Goal: Complete application form

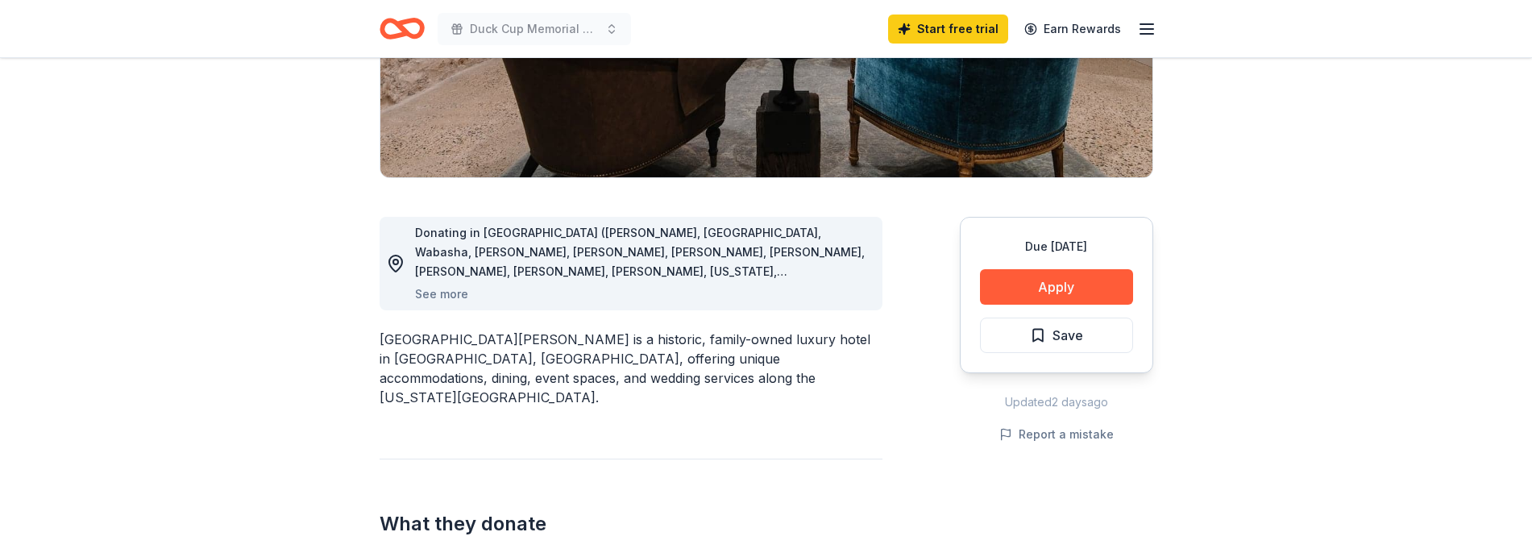
scroll to position [322, 0]
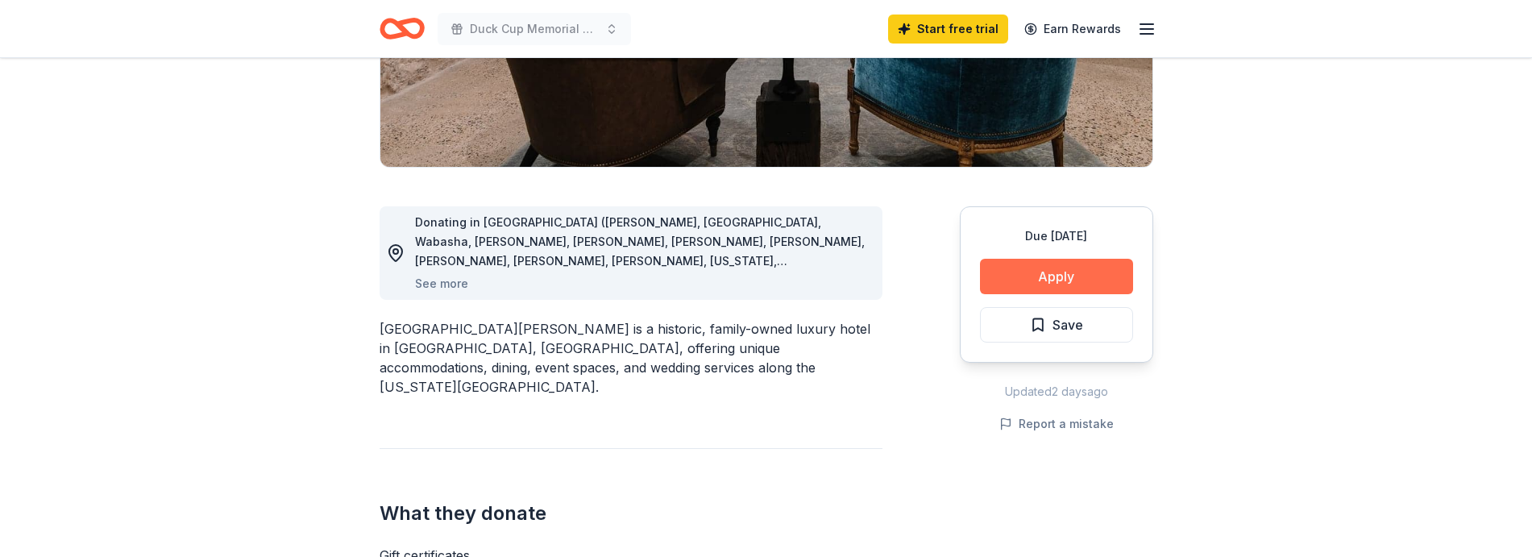
click at [1029, 273] on button "Apply" at bounding box center [1056, 276] width 153 height 35
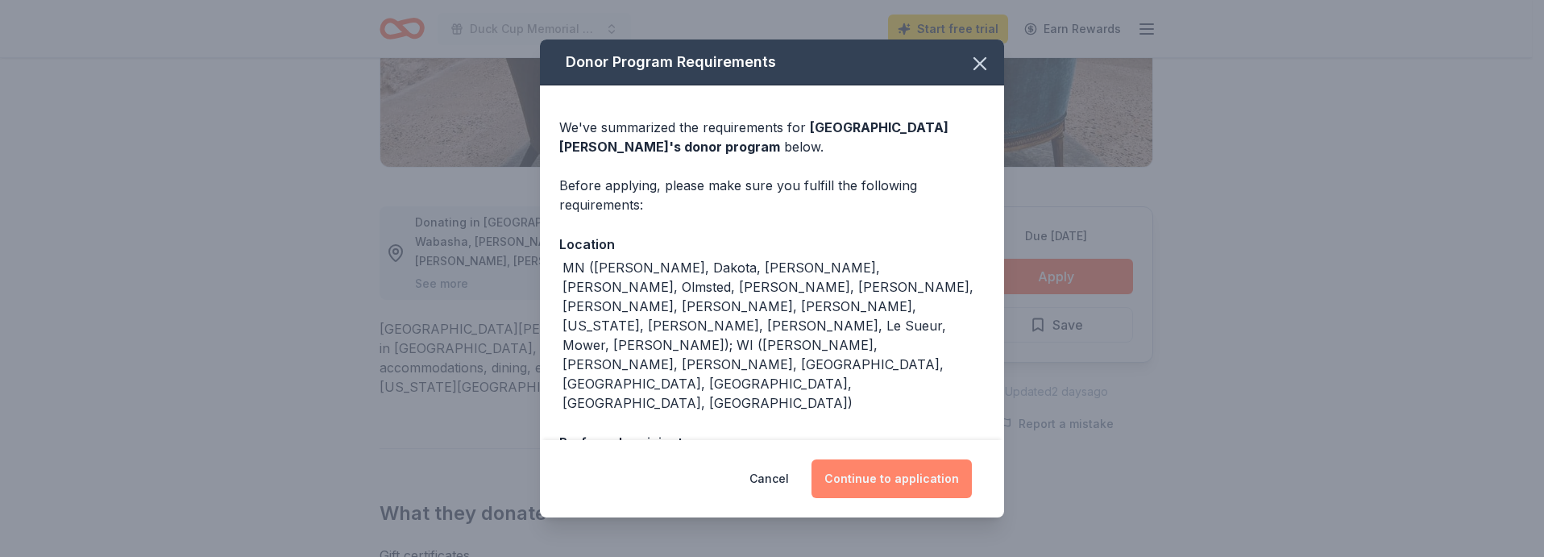
click at [896, 476] on button "Continue to application" at bounding box center [892, 478] width 160 height 39
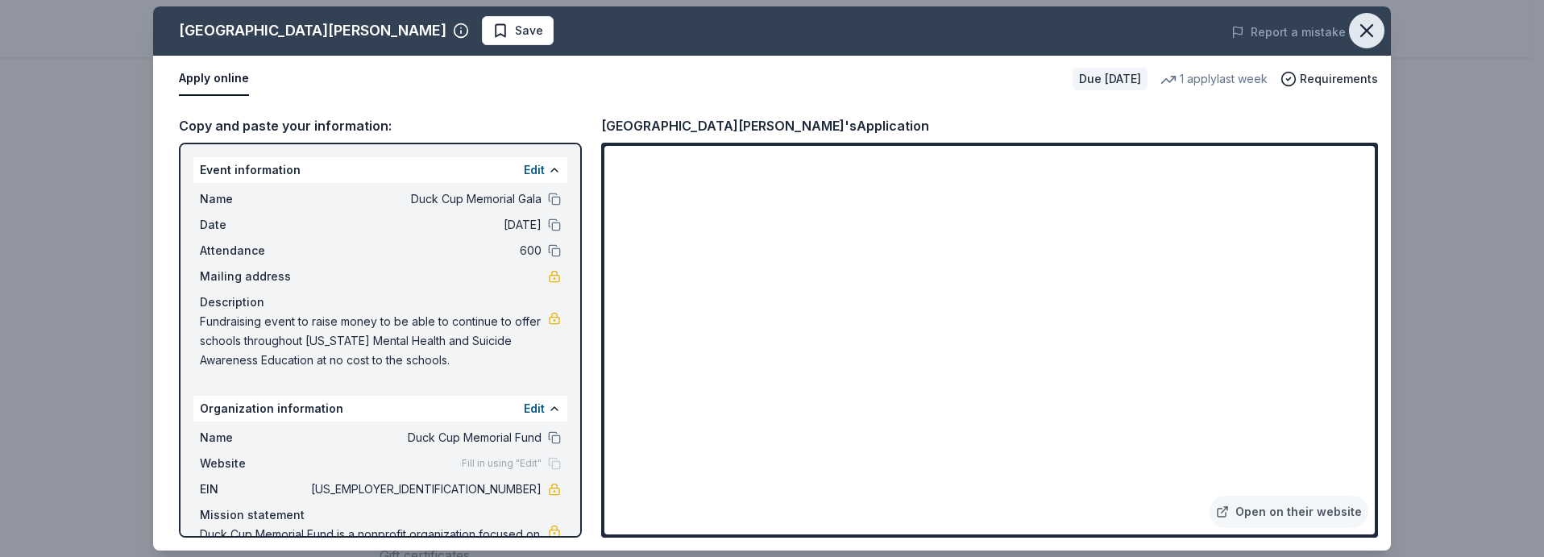
click at [1367, 43] on button "button" at bounding box center [1366, 30] width 35 height 35
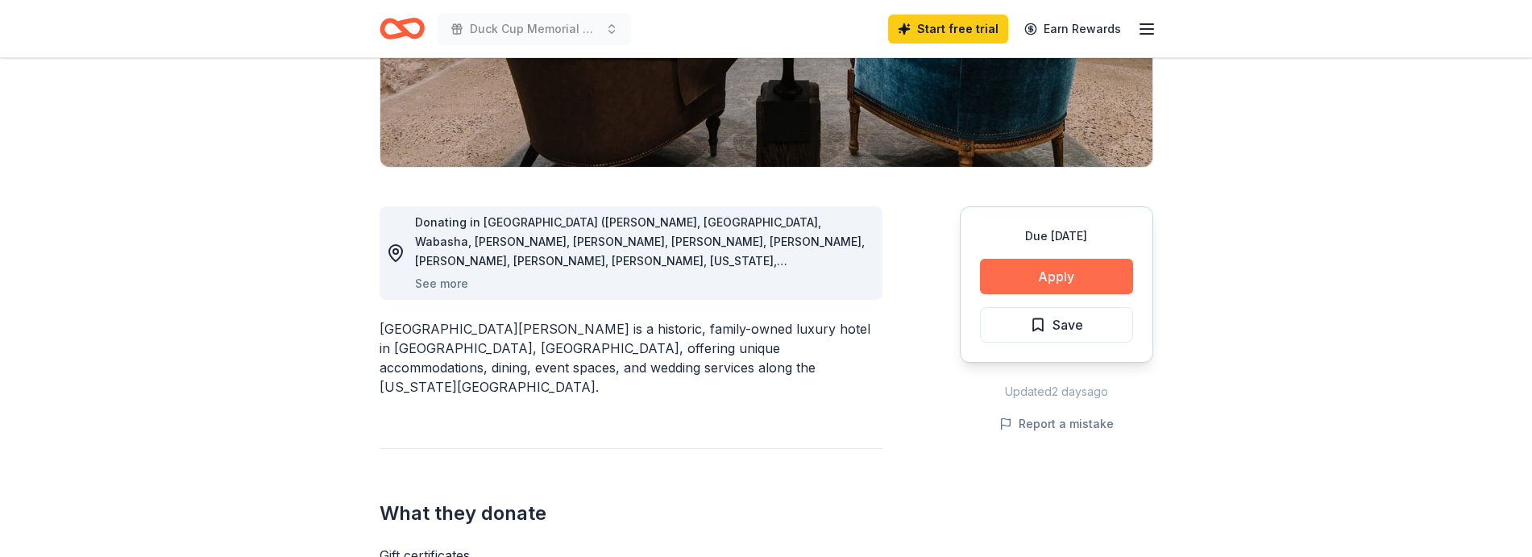
click at [1062, 280] on button "Apply" at bounding box center [1056, 276] width 153 height 35
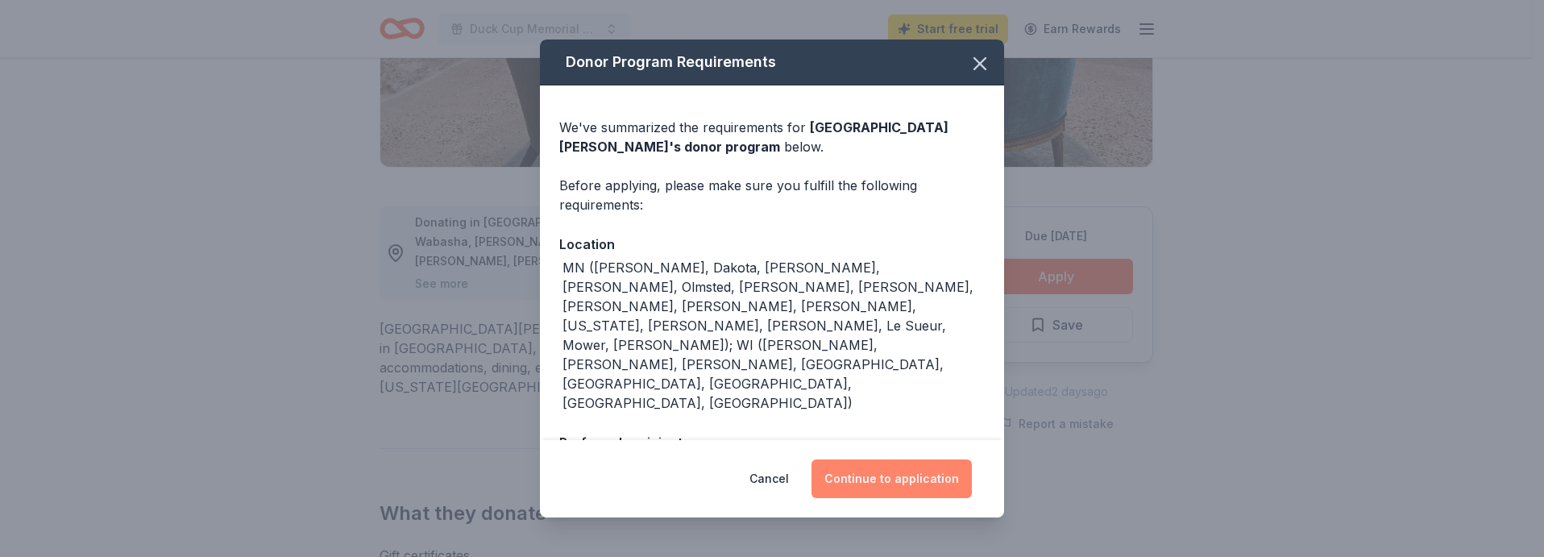
click at [873, 479] on button "Continue to application" at bounding box center [892, 478] width 160 height 39
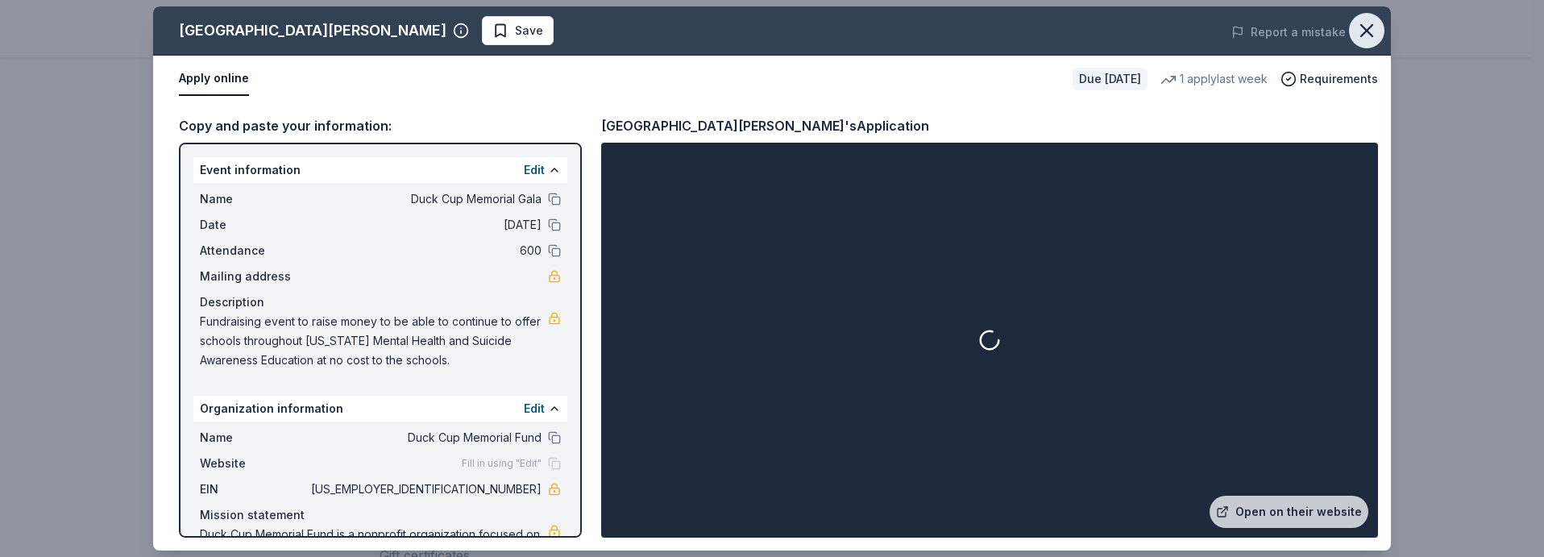
click at [1373, 35] on icon "button" at bounding box center [1367, 30] width 23 height 23
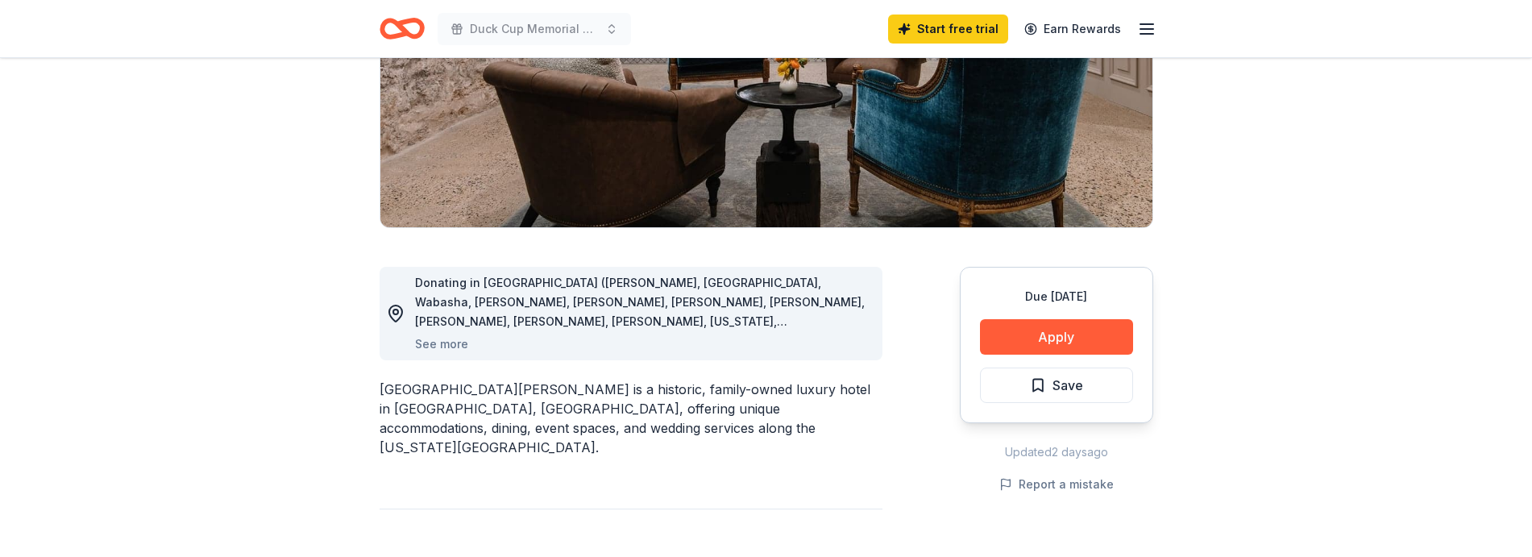
scroll to position [0, 0]
